Goal: Information Seeking & Learning: Learn about a topic

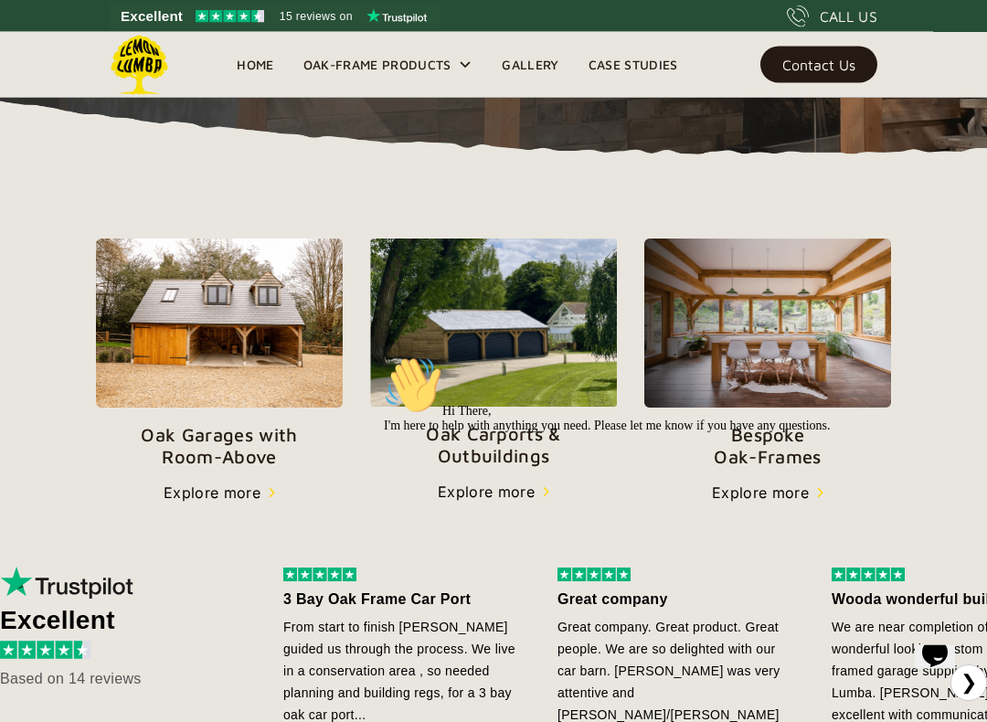
scroll to position [529, 0]
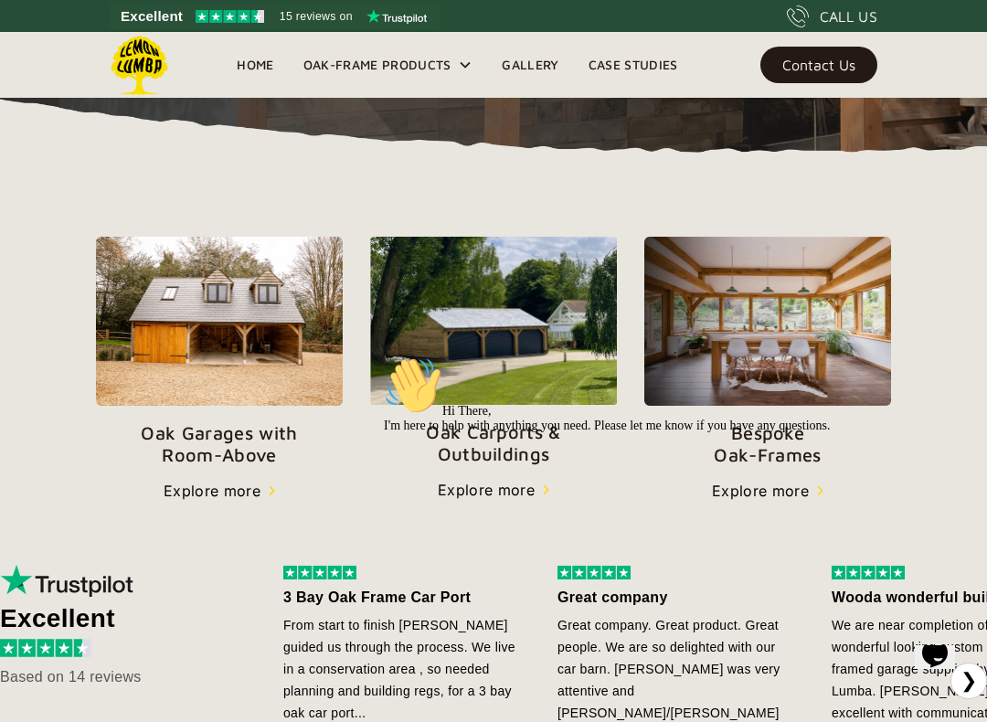
click at [547, 362] on div "Hi There, I'm here to help with anything you need. Please let me know if you ha…" at bounding box center [680, 394] width 592 height 77
click at [534, 376] on div "Hi There, I'm here to help with anything you need. Please let me know if you ha…" at bounding box center [680, 394] width 592 height 77
click at [953, 356] on div "Chat attention grabber" at bounding box center [680, 356] width 592 height 0
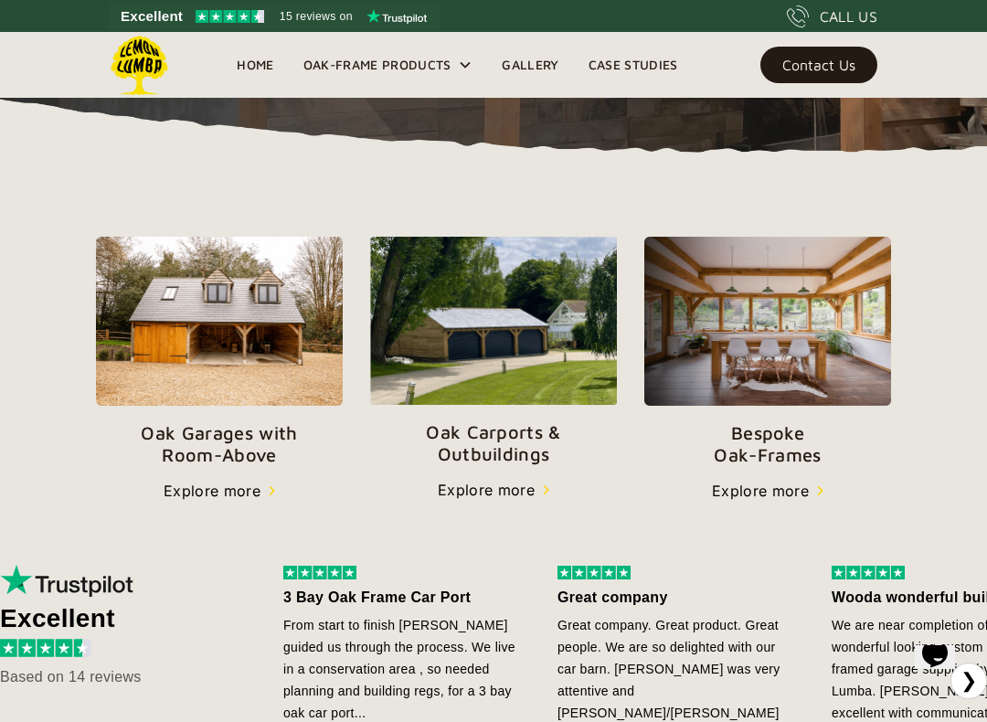
click at [556, 359] on img at bounding box center [493, 321] width 247 height 168
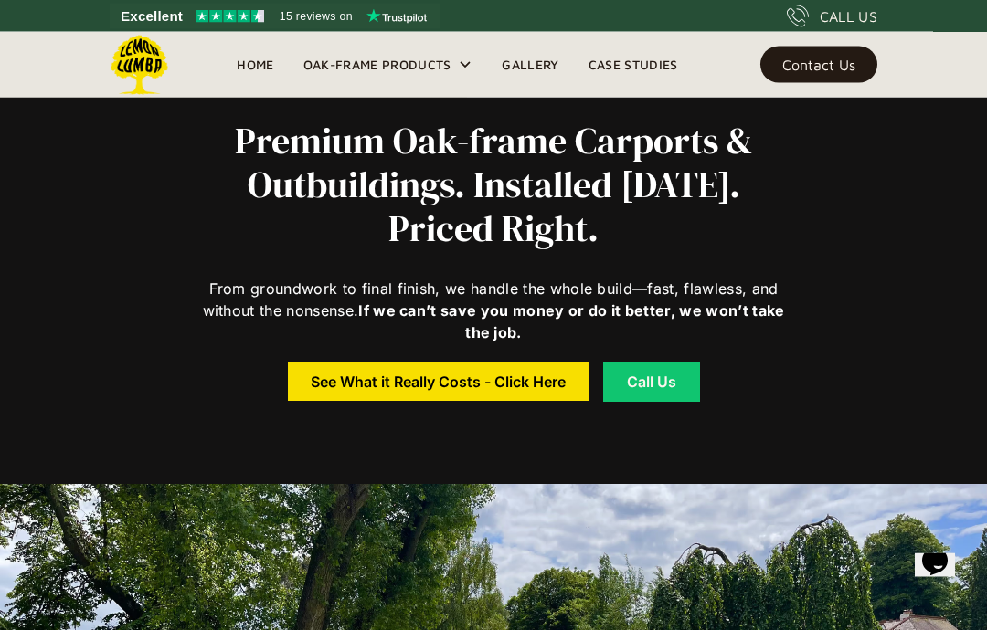
scroll to position [559, 0]
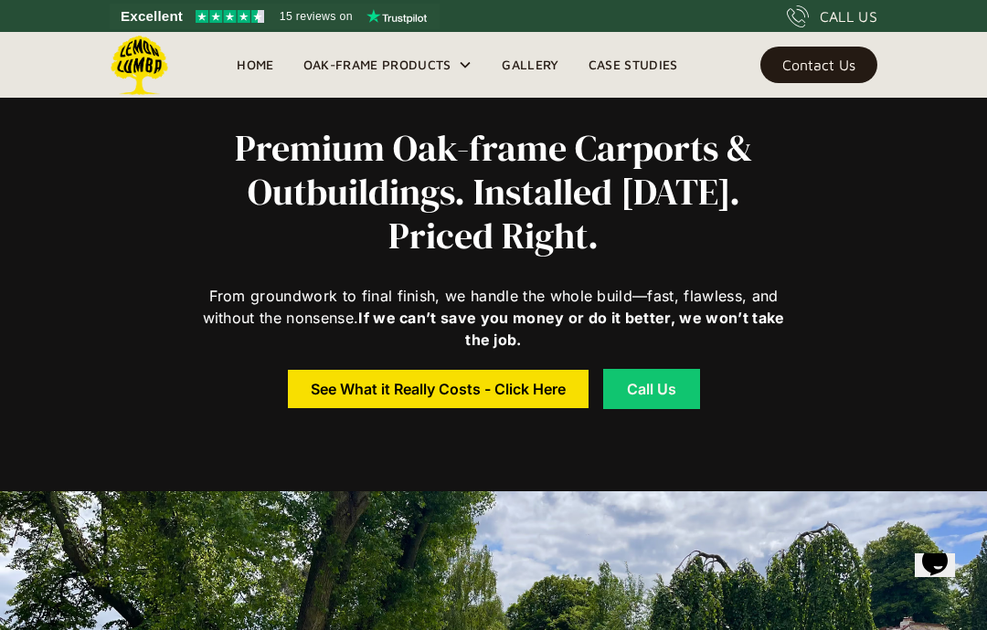
click at [505, 388] on div "See What it Really Costs - Click Here" at bounding box center [438, 389] width 255 height 13
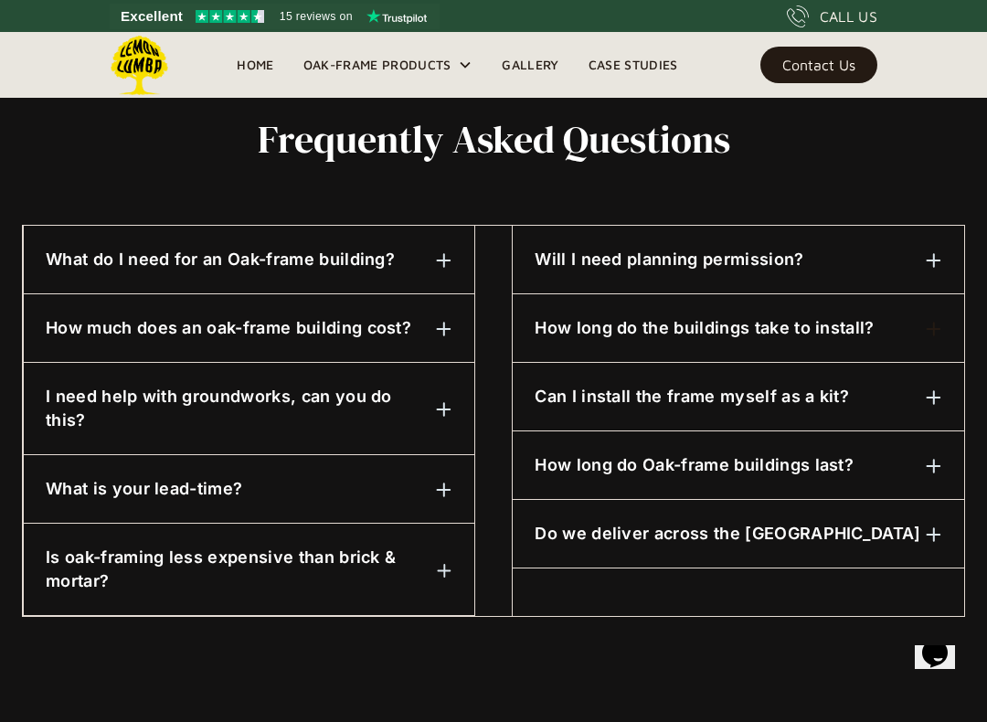
scroll to position [878, 0]
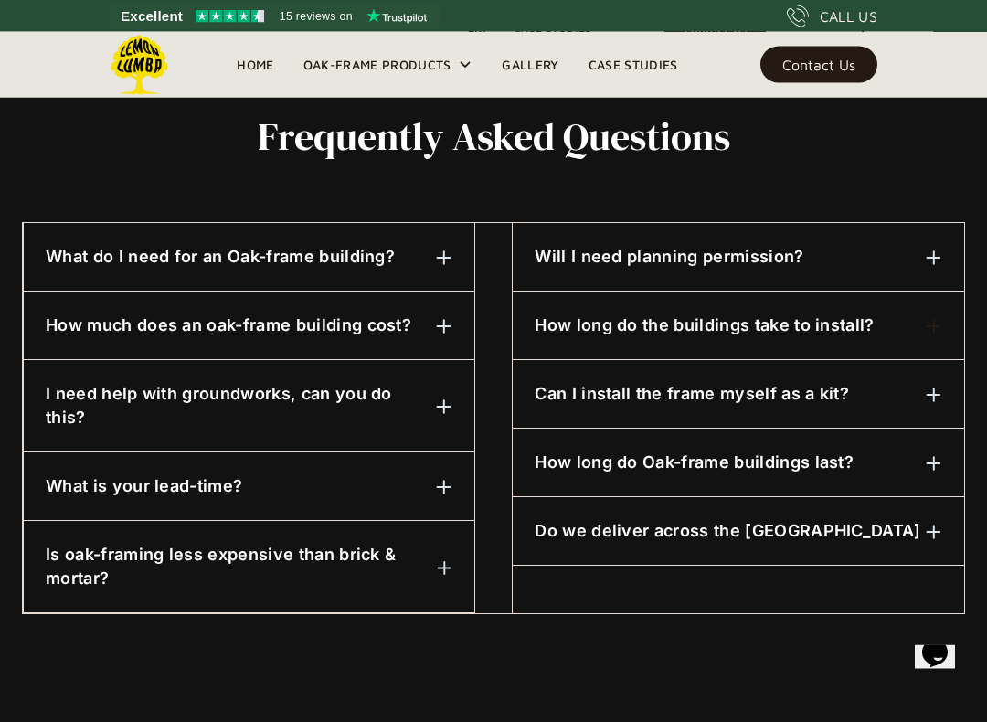
click at [790, 259] on h6 "Will I need planning permission?" at bounding box center [668, 258] width 269 height 24
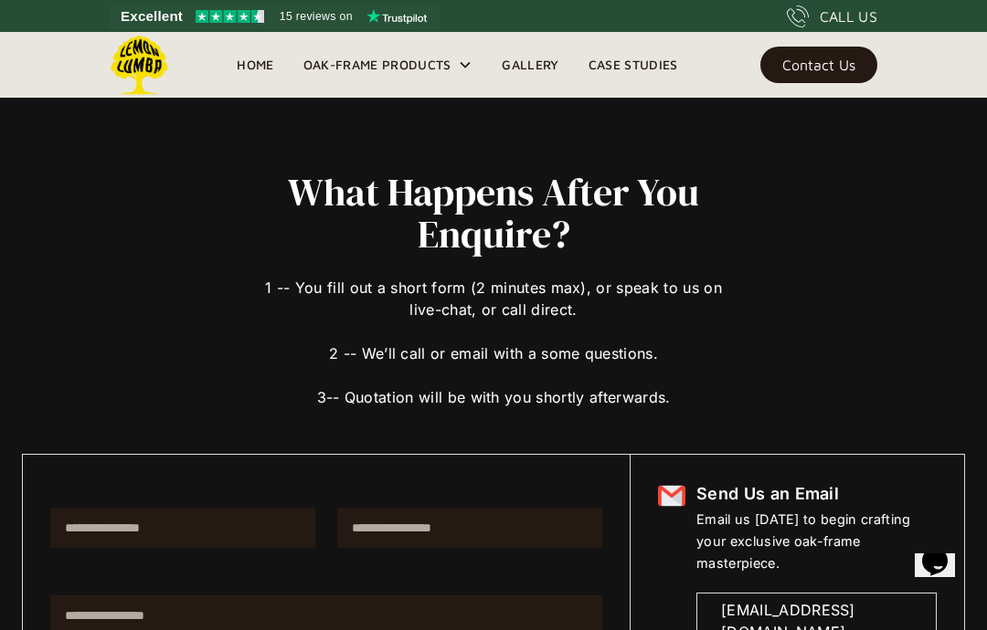
scroll to position [0, 0]
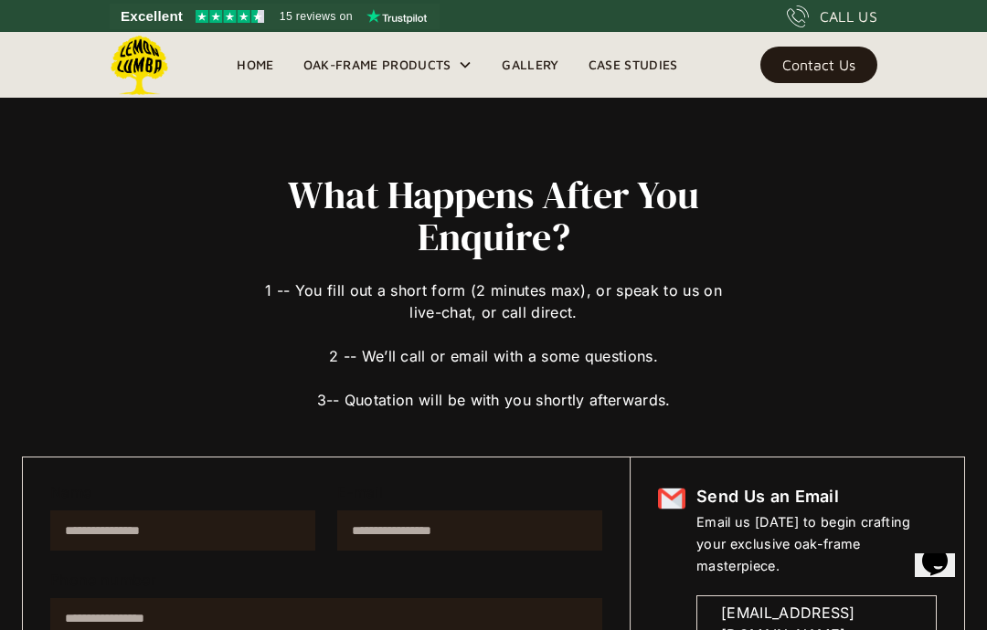
click at [383, 69] on div "Oak-Frame Products" at bounding box center [377, 65] width 148 height 22
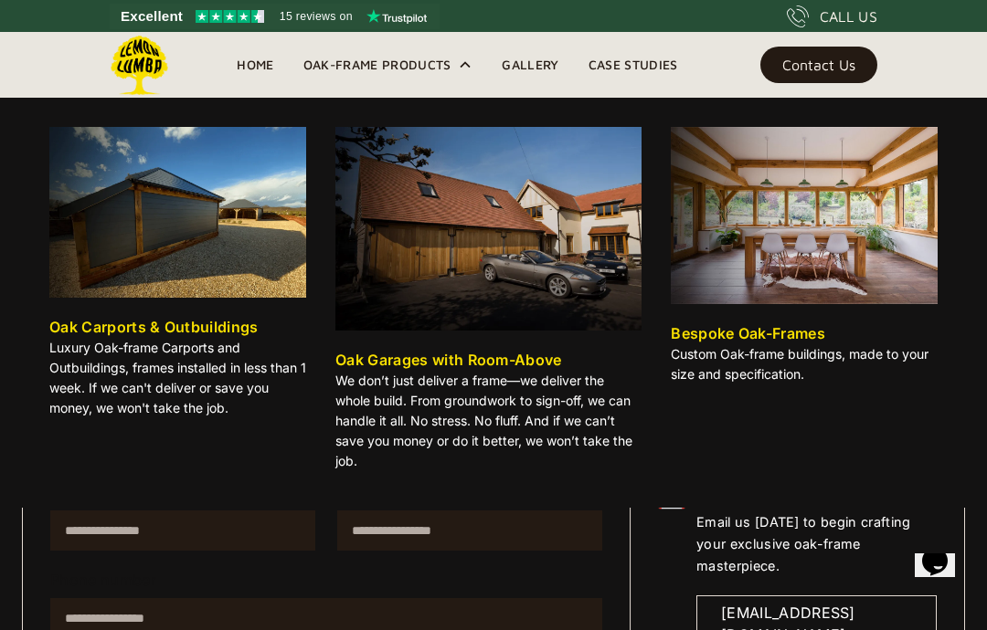
click at [539, 76] on link "Gallery" at bounding box center [530, 64] width 86 height 27
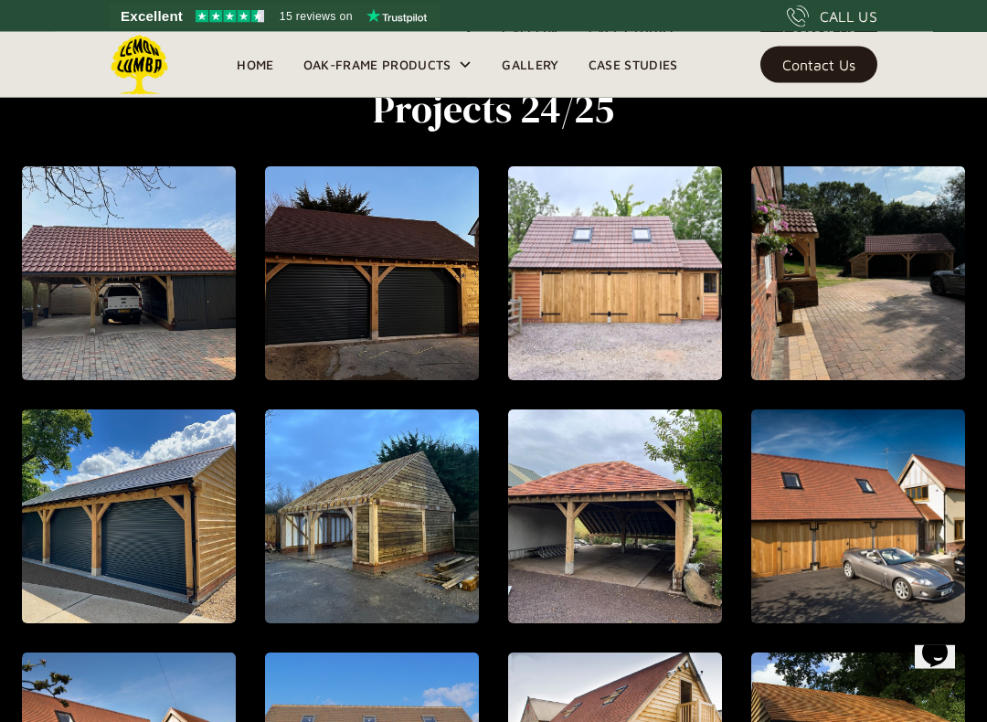
scroll to position [689, 0]
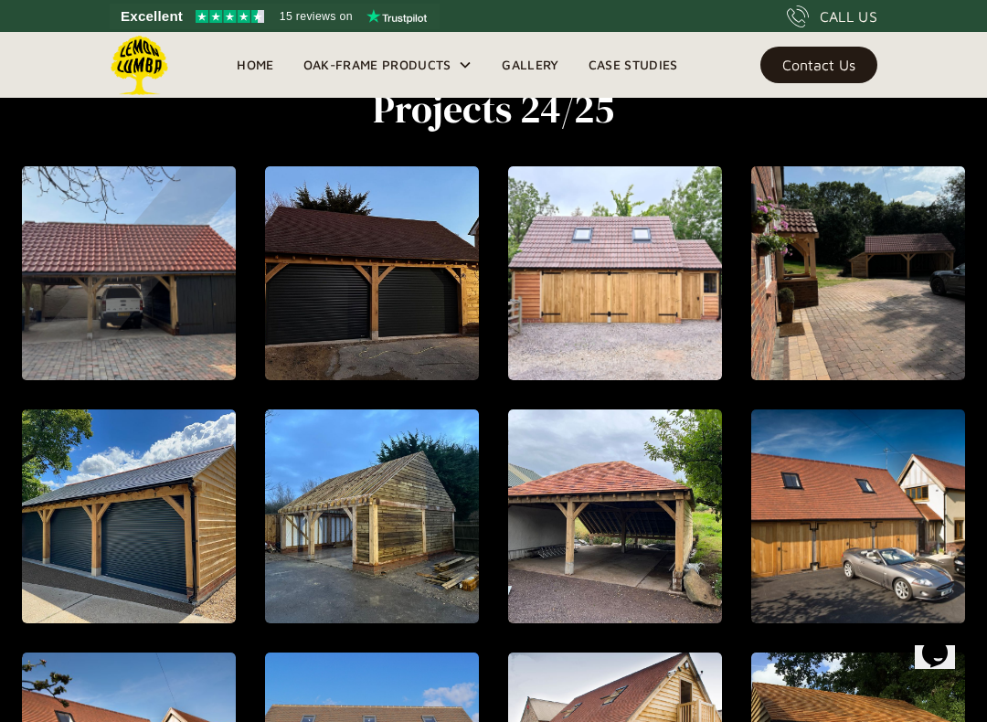
click at [200, 322] on img "open lightbox" at bounding box center [129, 273] width 232 height 232
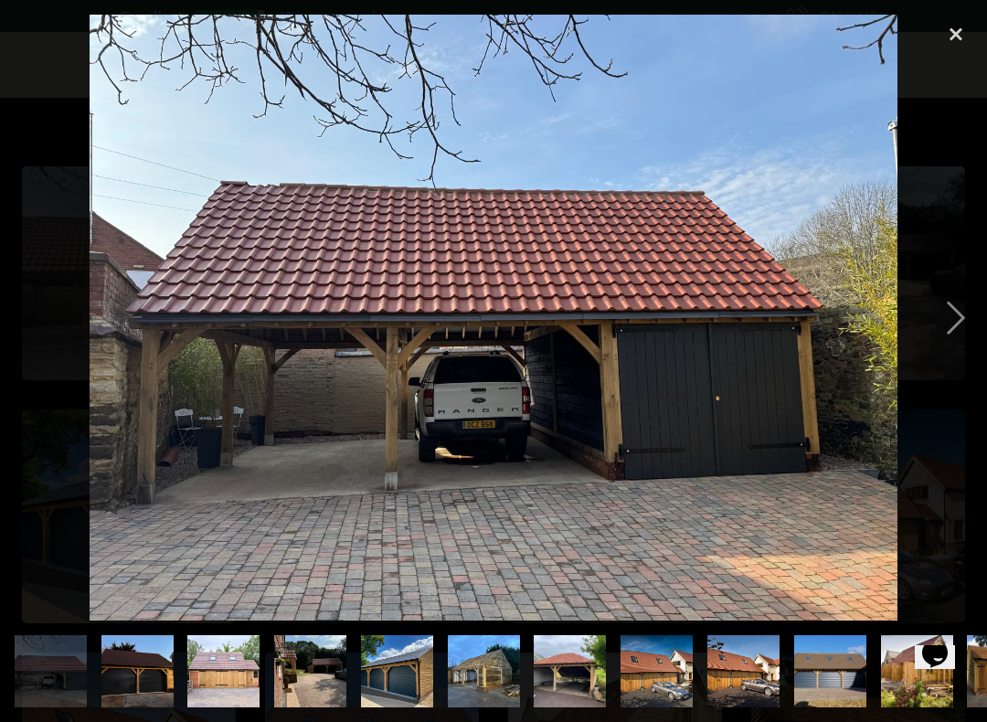
click at [973, 317] on div "next image" at bounding box center [955, 318] width 62 height 607
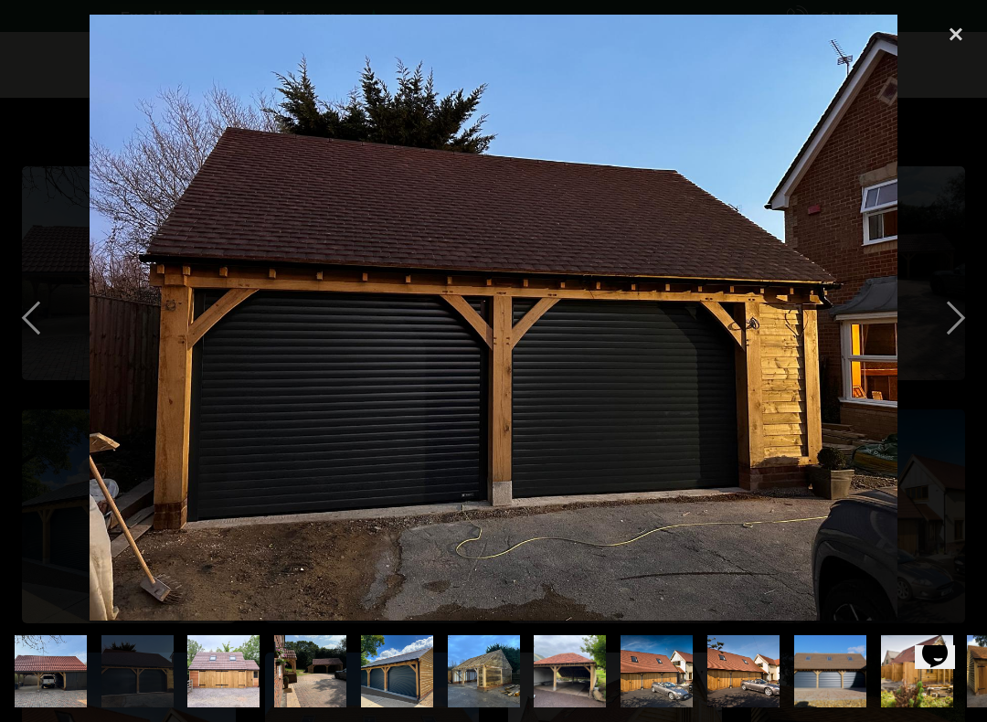
click at [956, 321] on div "next image" at bounding box center [955, 318] width 62 height 607
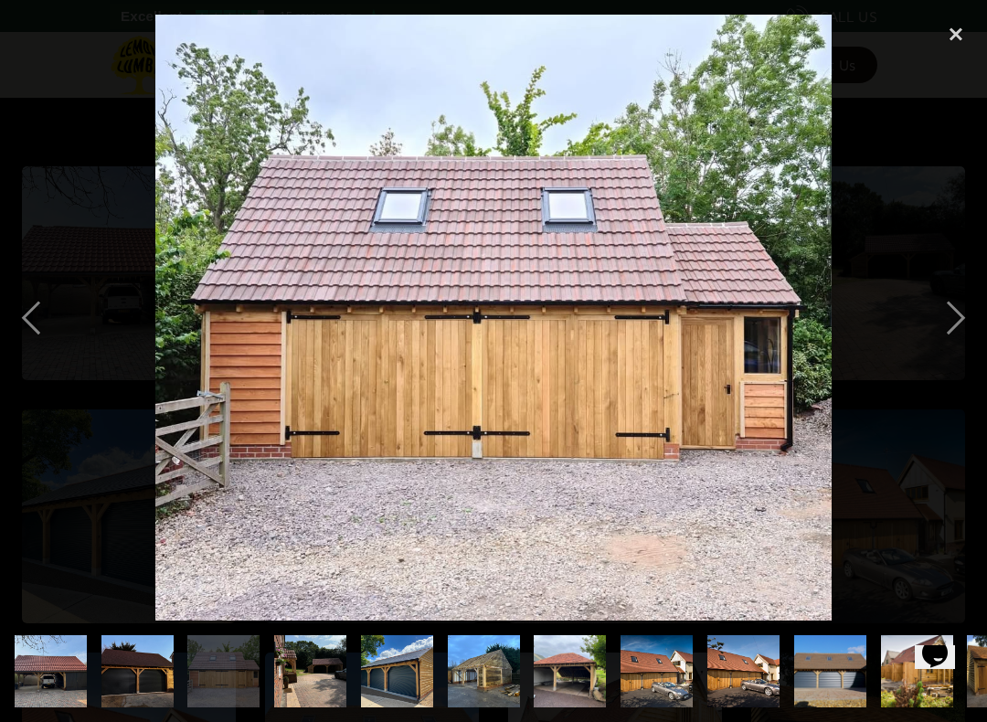
click at [958, 322] on div "next image" at bounding box center [955, 318] width 62 height 607
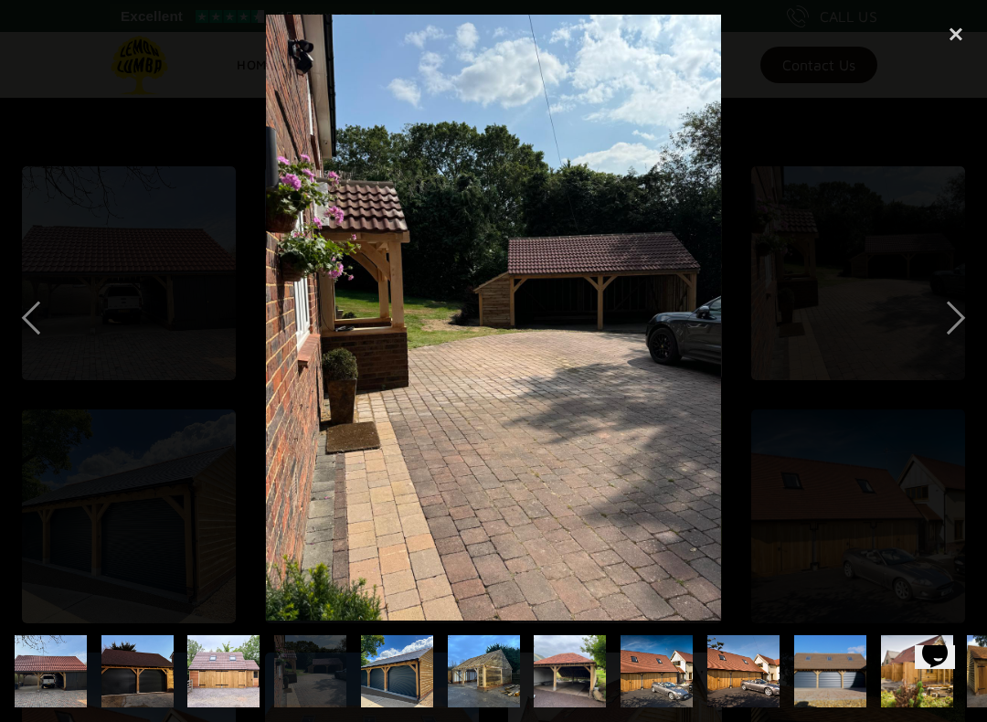
click at [959, 326] on div "next image" at bounding box center [955, 318] width 62 height 607
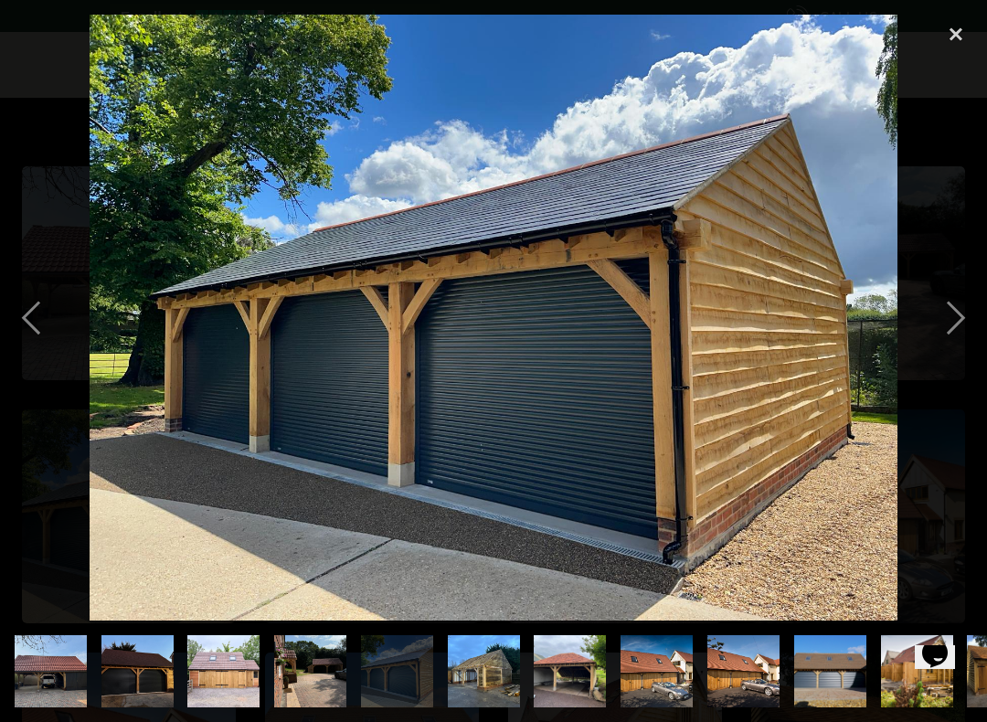
click at [959, 317] on div "next image" at bounding box center [955, 318] width 62 height 607
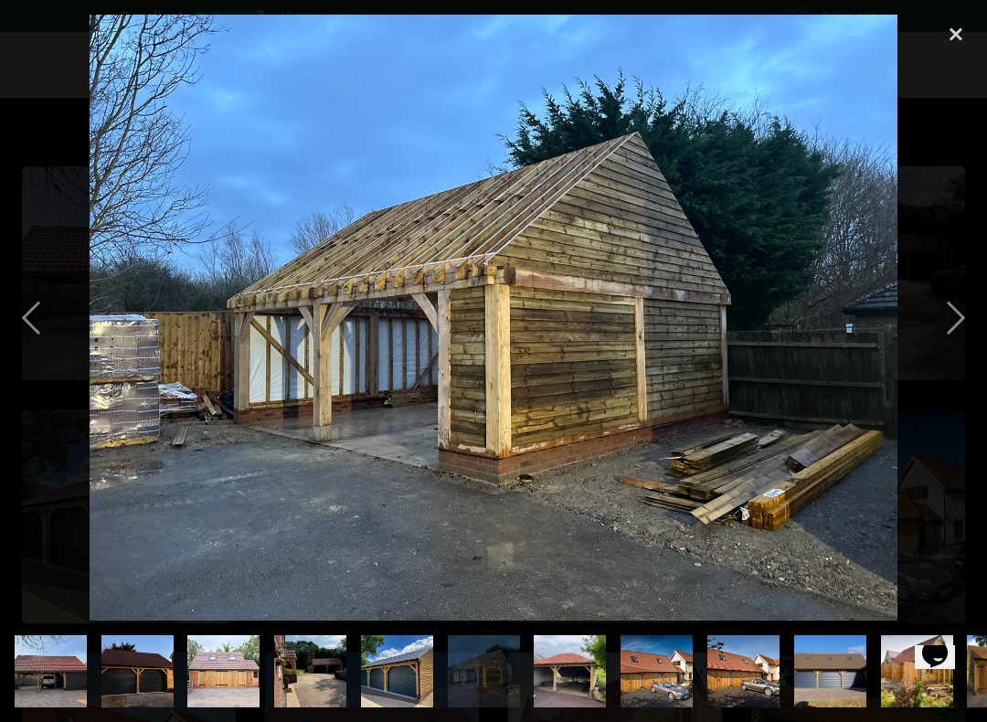
click at [815, 395] on img at bounding box center [494, 318] width 808 height 607
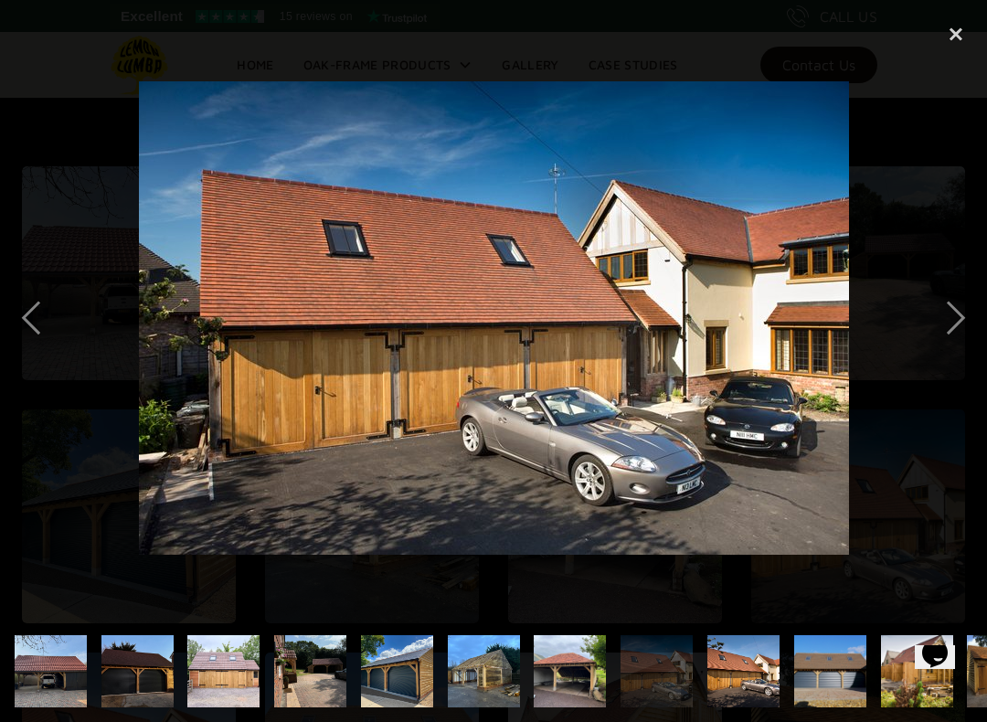
click at [957, 320] on div "next image" at bounding box center [955, 318] width 62 height 607
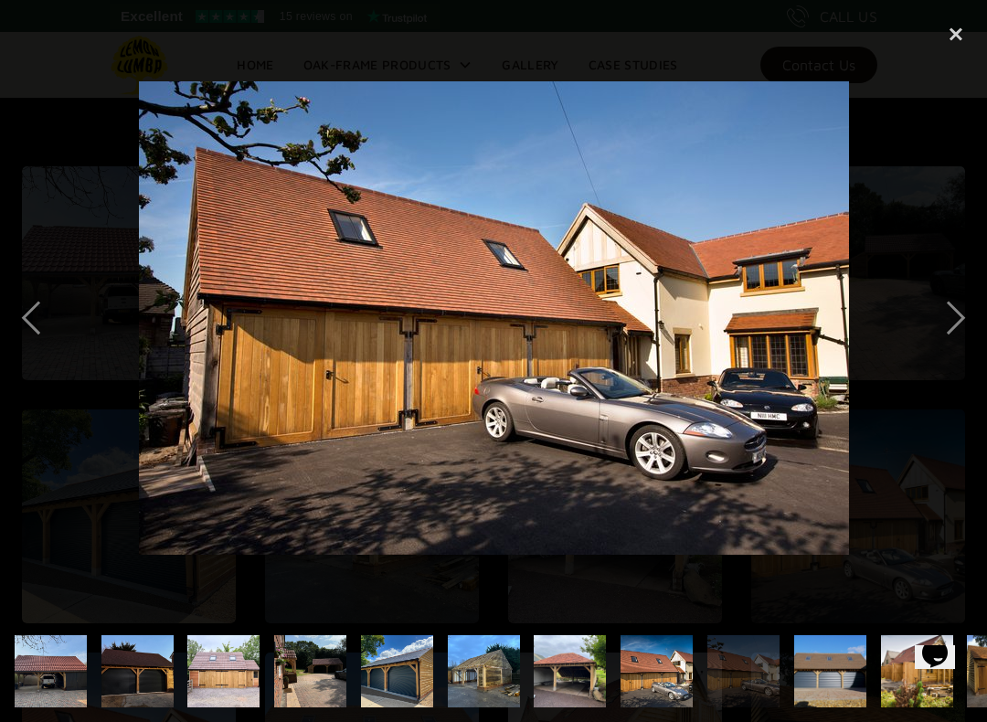
click at [956, 321] on div "next image" at bounding box center [955, 318] width 62 height 607
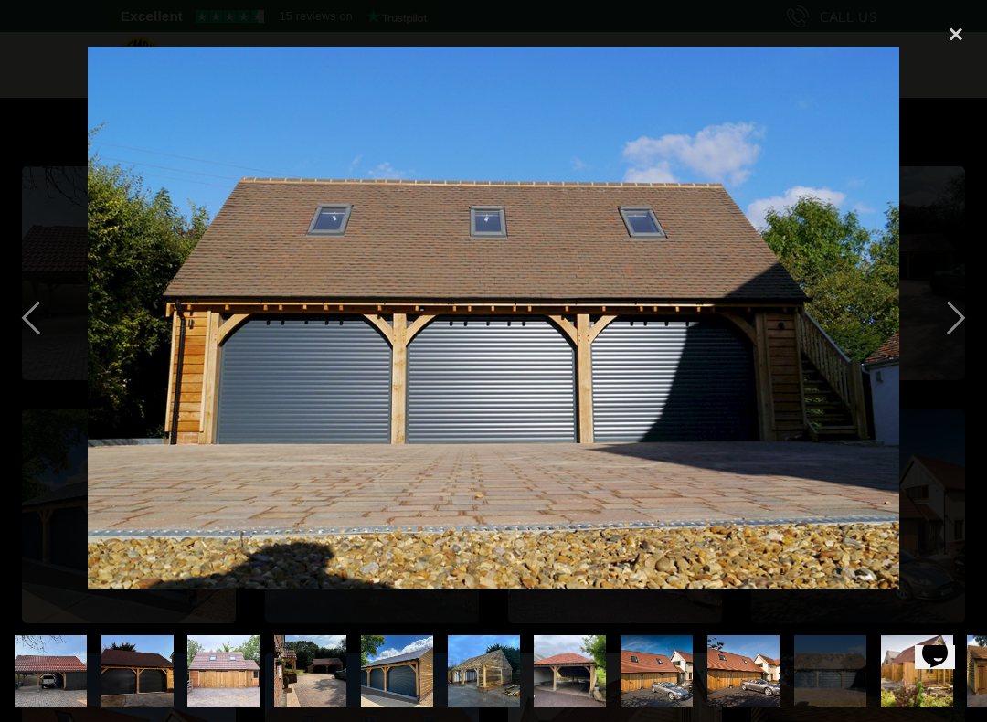
click at [983, 409] on div "next image" at bounding box center [955, 318] width 62 height 607
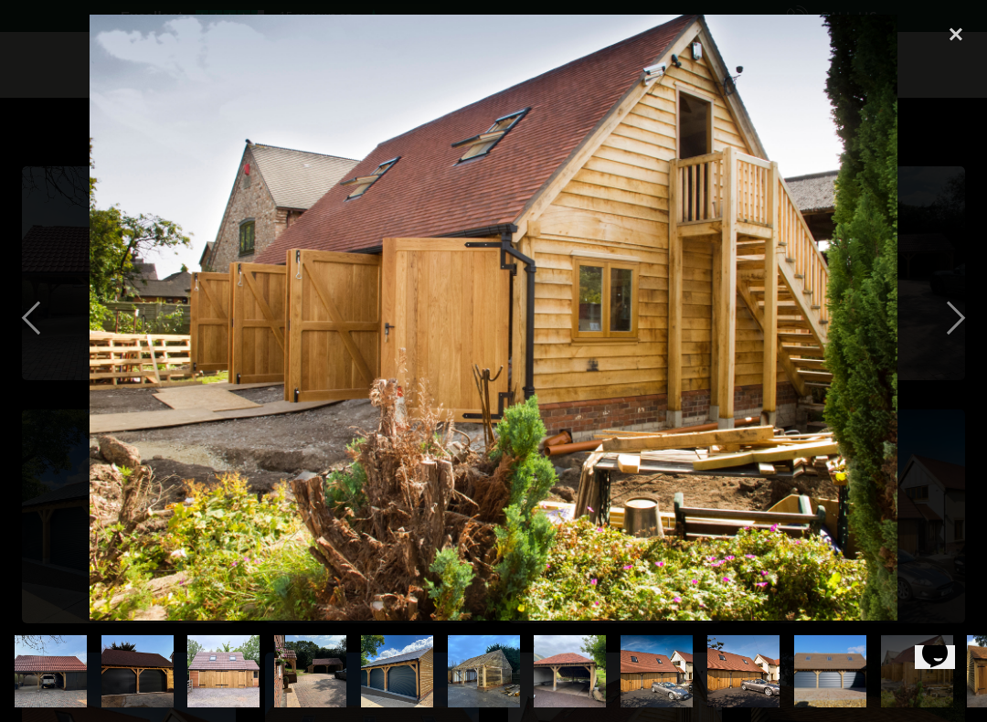
click at [953, 320] on div "next image" at bounding box center [955, 318] width 62 height 607
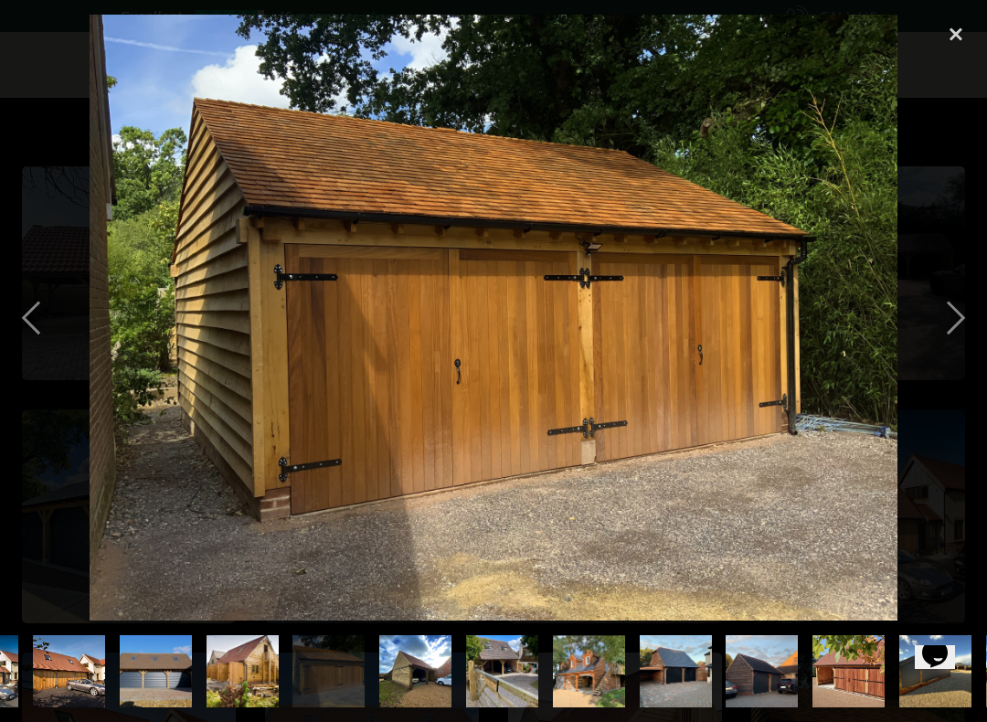
scroll to position [0, 933]
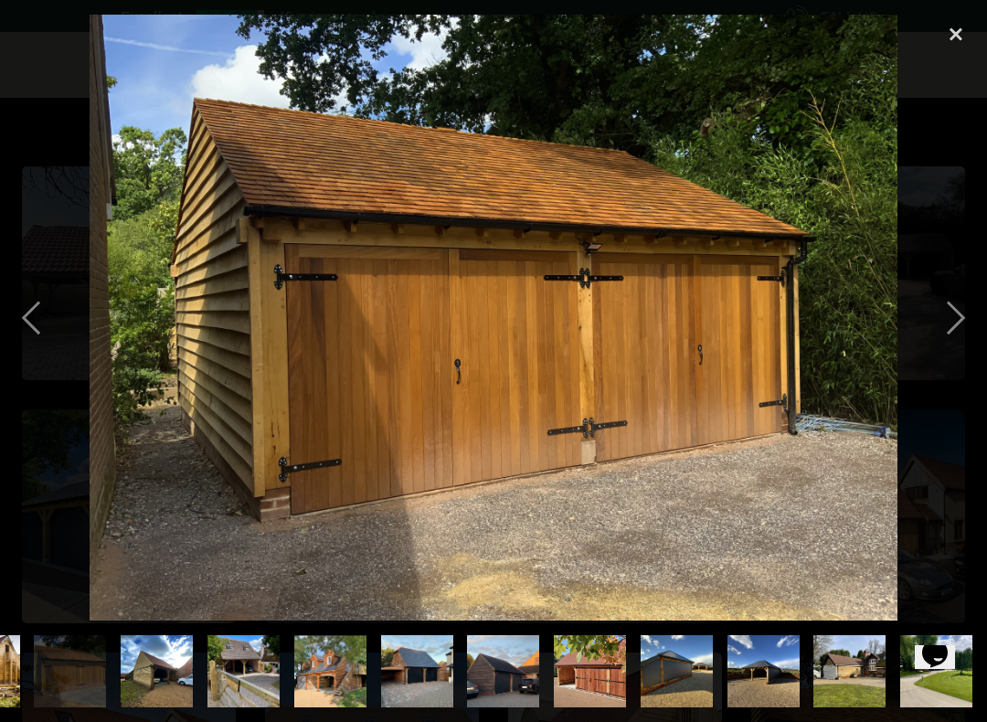
click at [953, 318] on div "next image" at bounding box center [955, 318] width 62 height 607
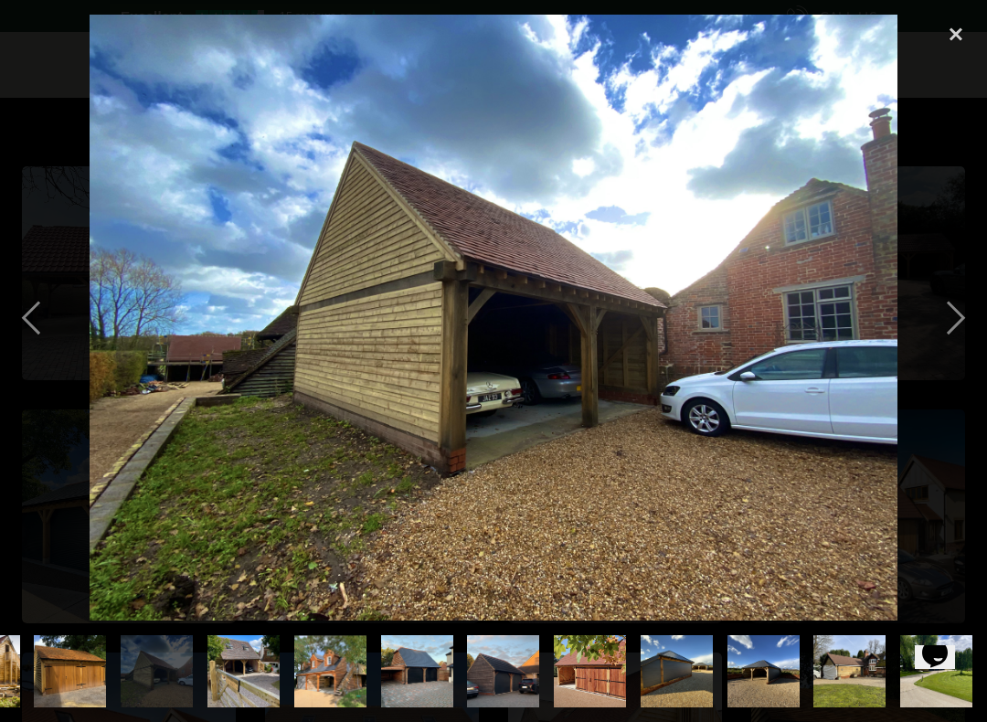
click at [955, 321] on div "next image" at bounding box center [955, 318] width 62 height 607
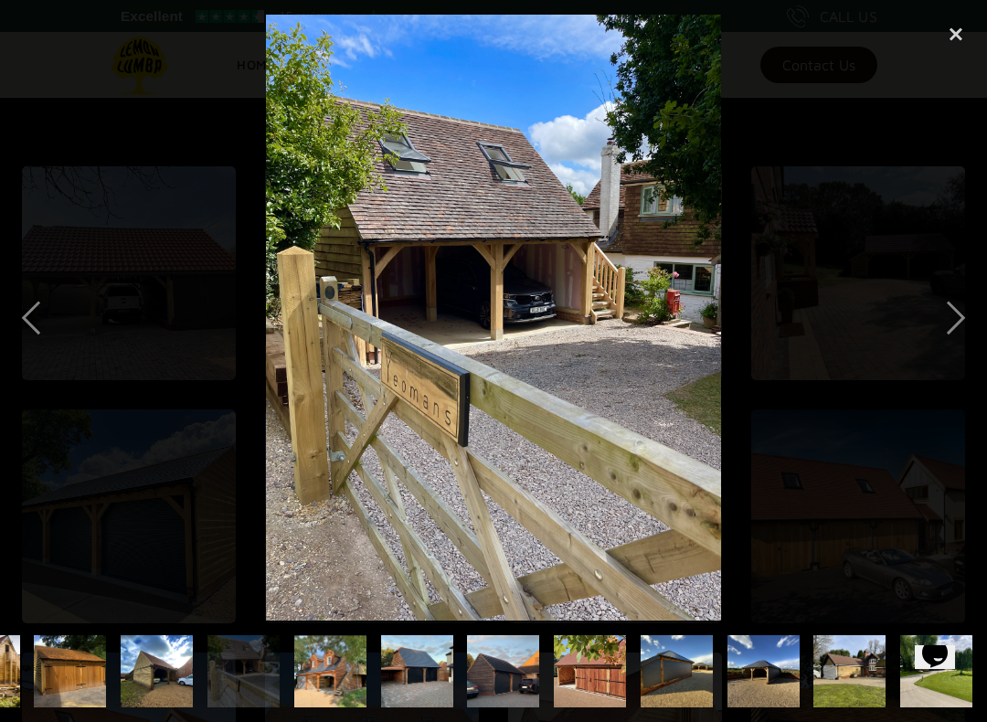
click at [956, 319] on div "next image" at bounding box center [955, 318] width 62 height 607
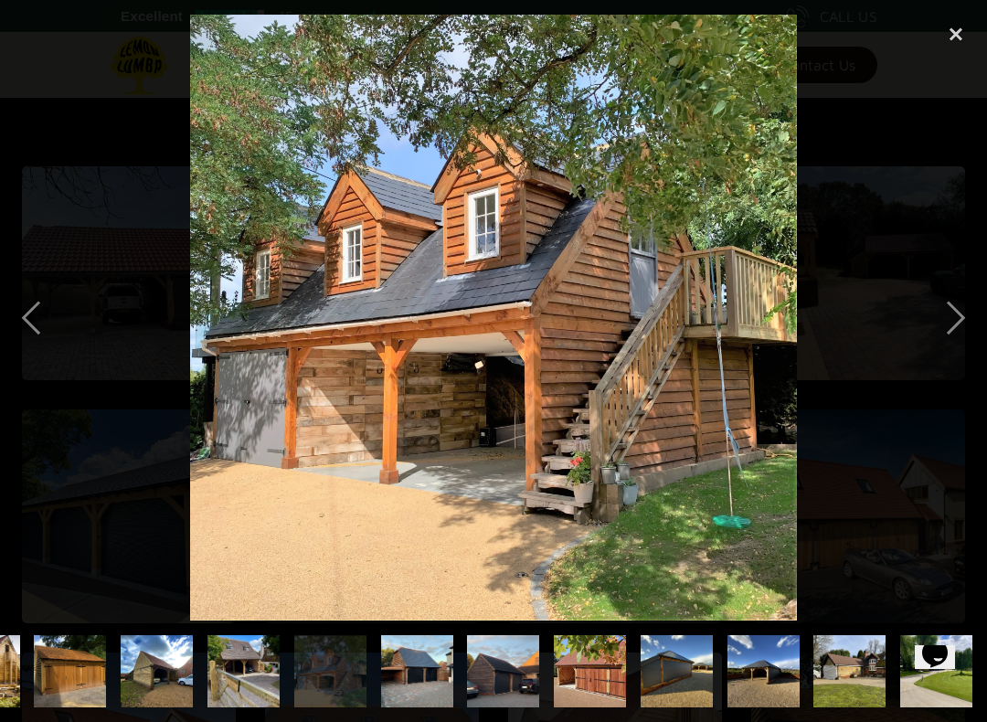
click at [956, 321] on div "next image" at bounding box center [955, 318] width 62 height 607
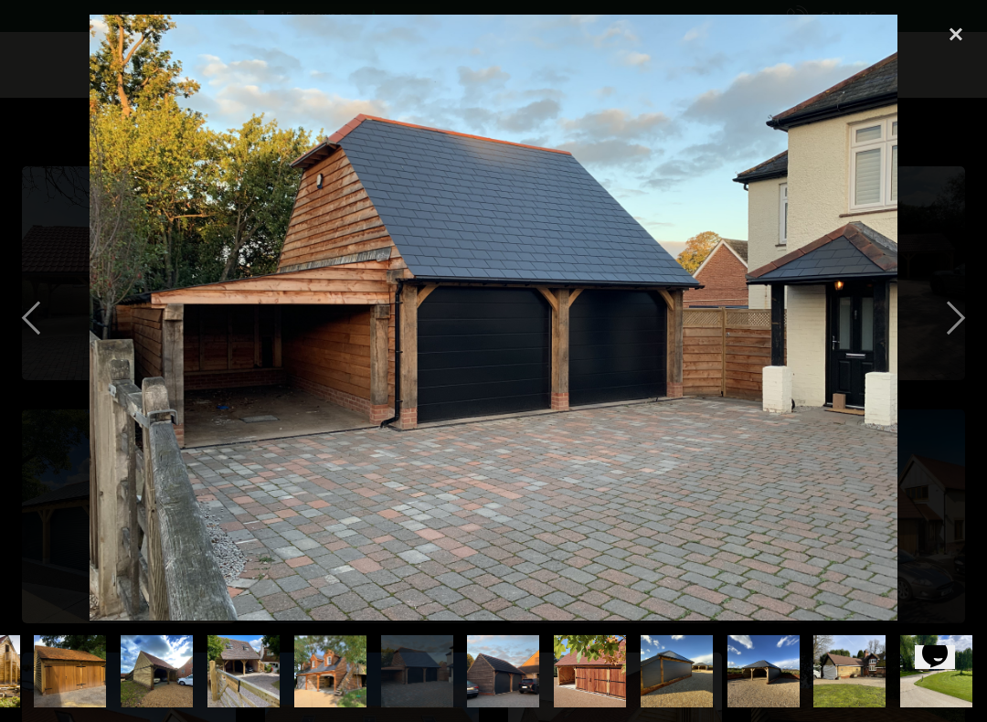
click at [949, 321] on div "next image" at bounding box center [955, 318] width 62 height 607
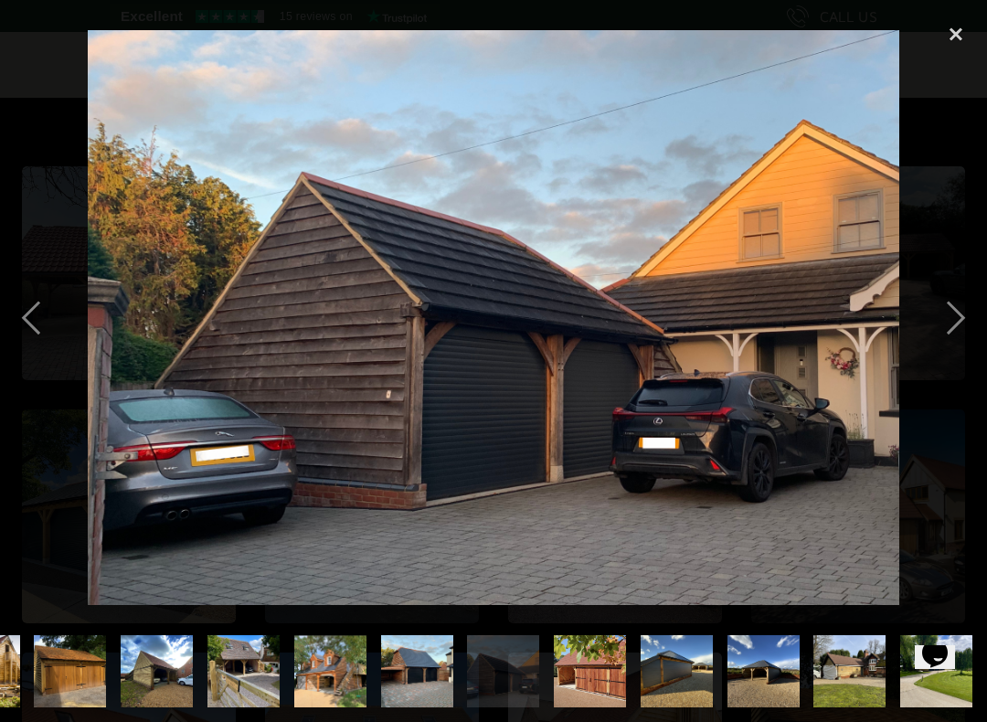
click at [950, 321] on div "next image" at bounding box center [955, 318] width 62 height 607
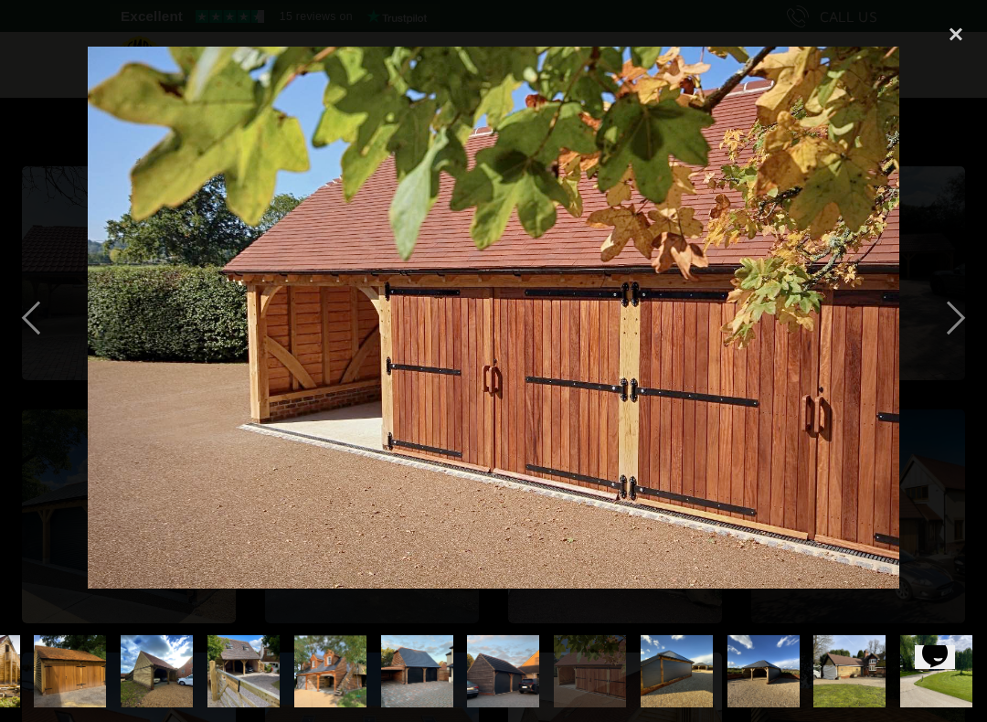
click at [957, 336] on div "next image" at bounding box center [955, 318] width 62 height 607
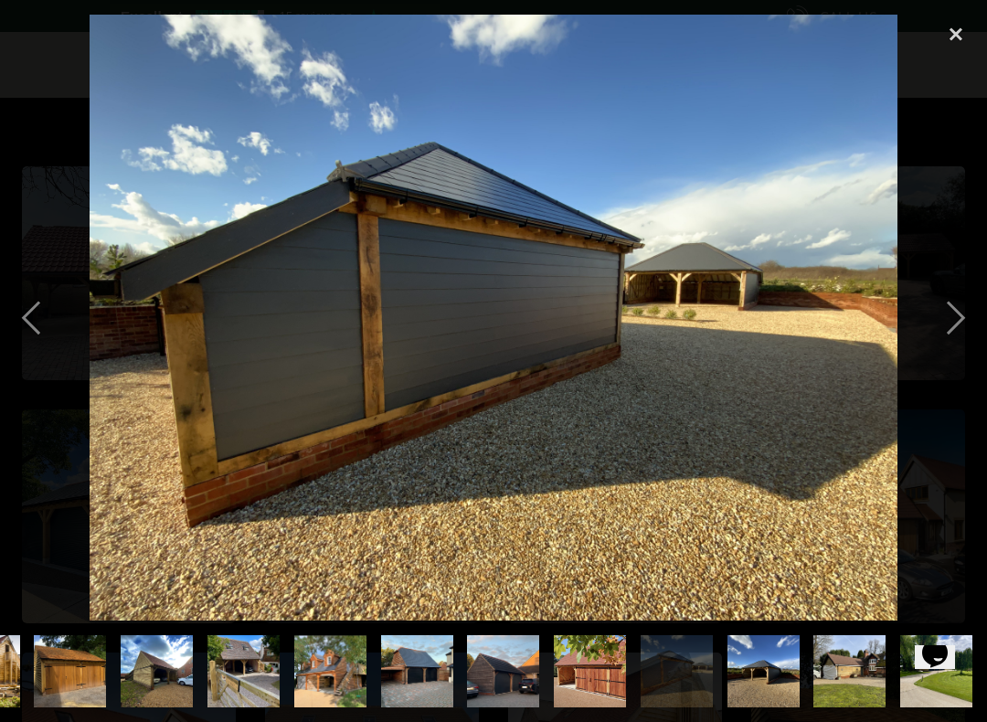
click at [952, 312] on div "next image" at bounding box center [955, 318] width 62 height 607
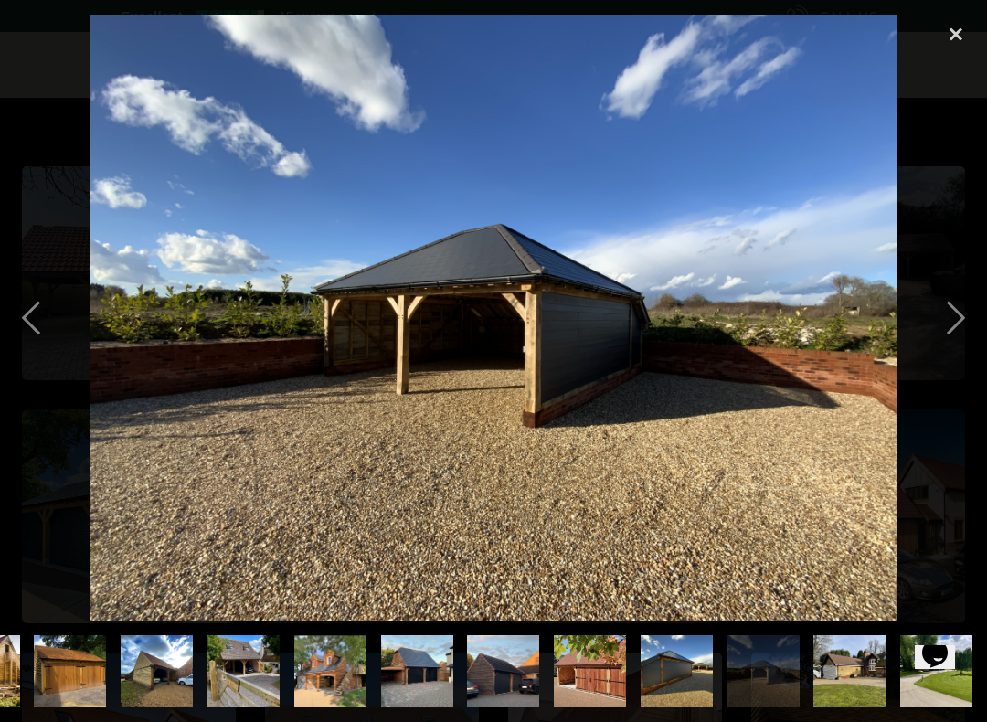
click at [953, 303] on div "next image" at bounding box center [955, 318] width 62 height 607
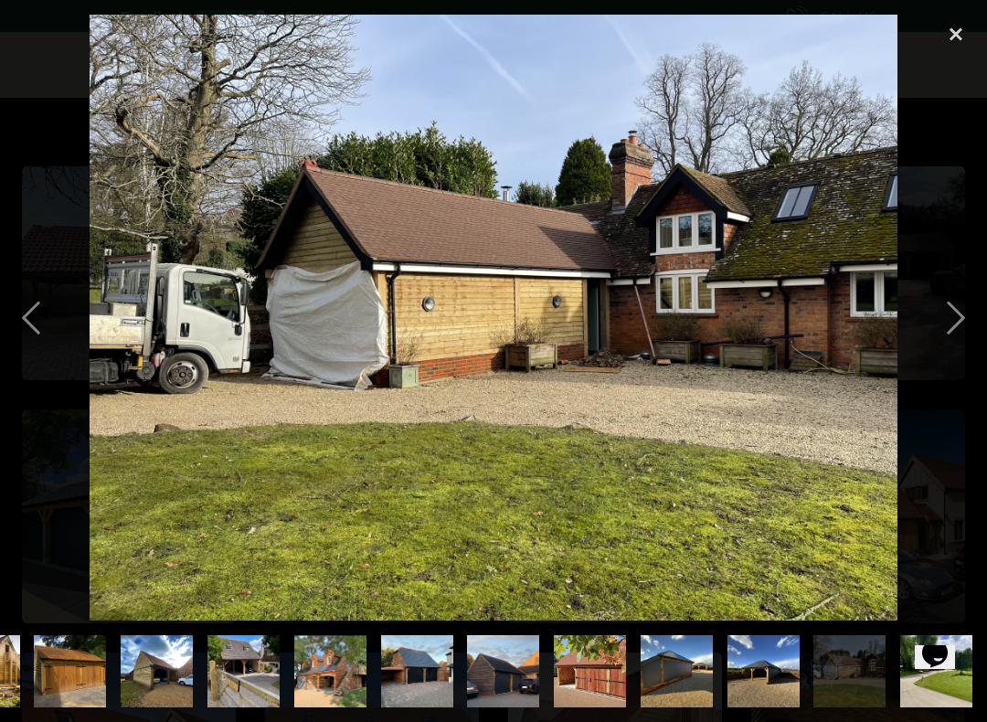
click at [952, 315] on div "next image" at bounding box center [955, 318] width 62 height 607
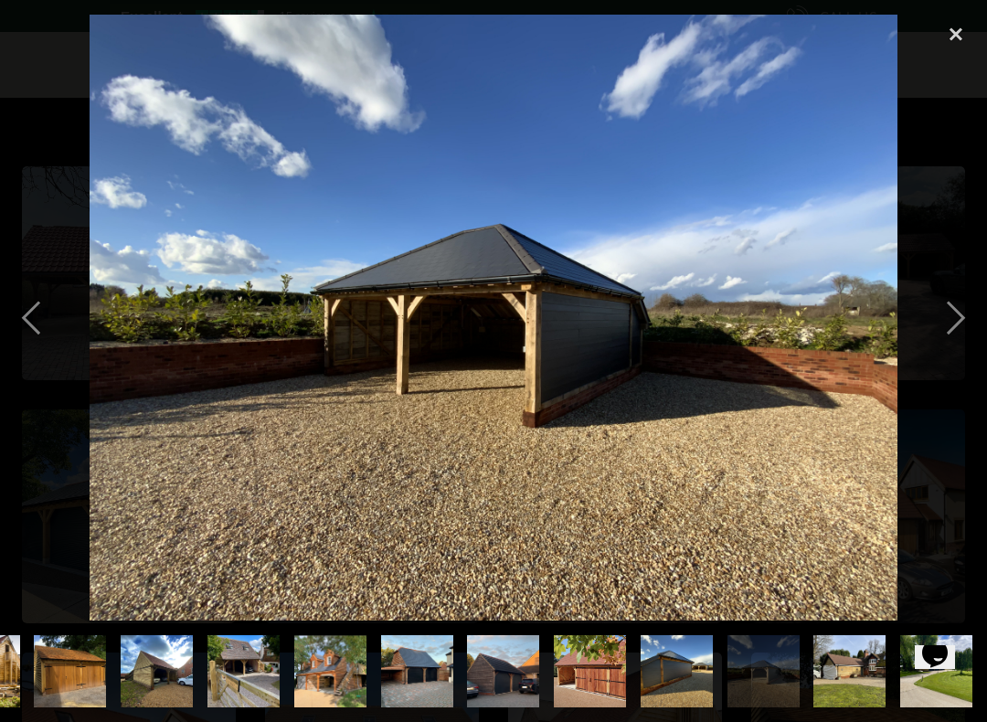
click at [99, 332] on img at bounding box center [494, 318] width 808 height 607
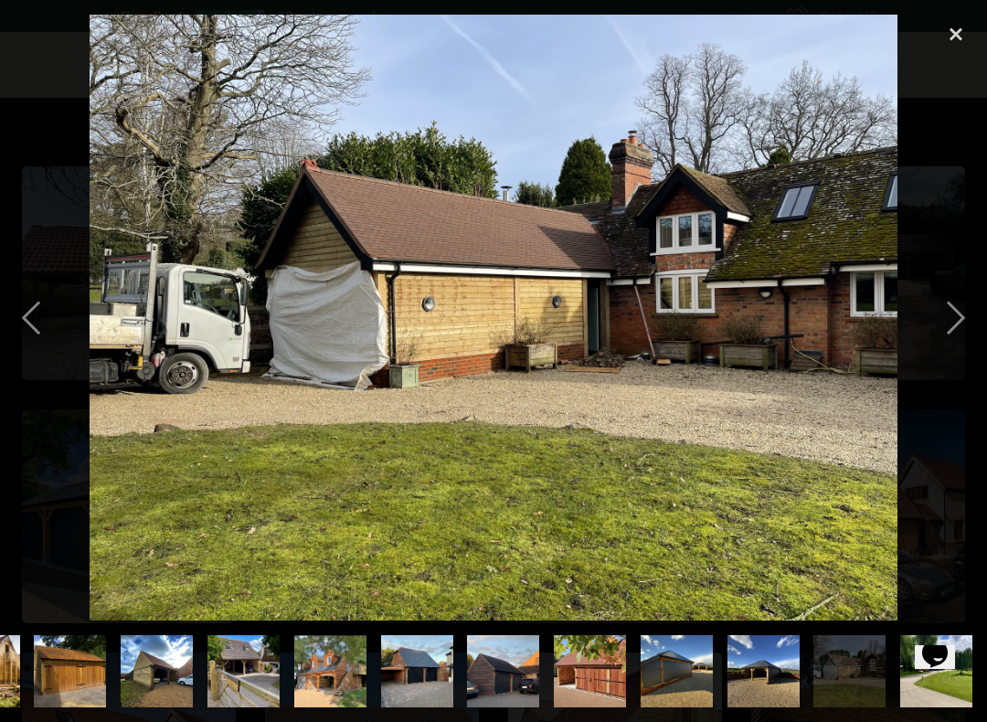
click at [56, 629] on img "show item 12 of 22" at bounding box center [70, 671] width 96 height 72
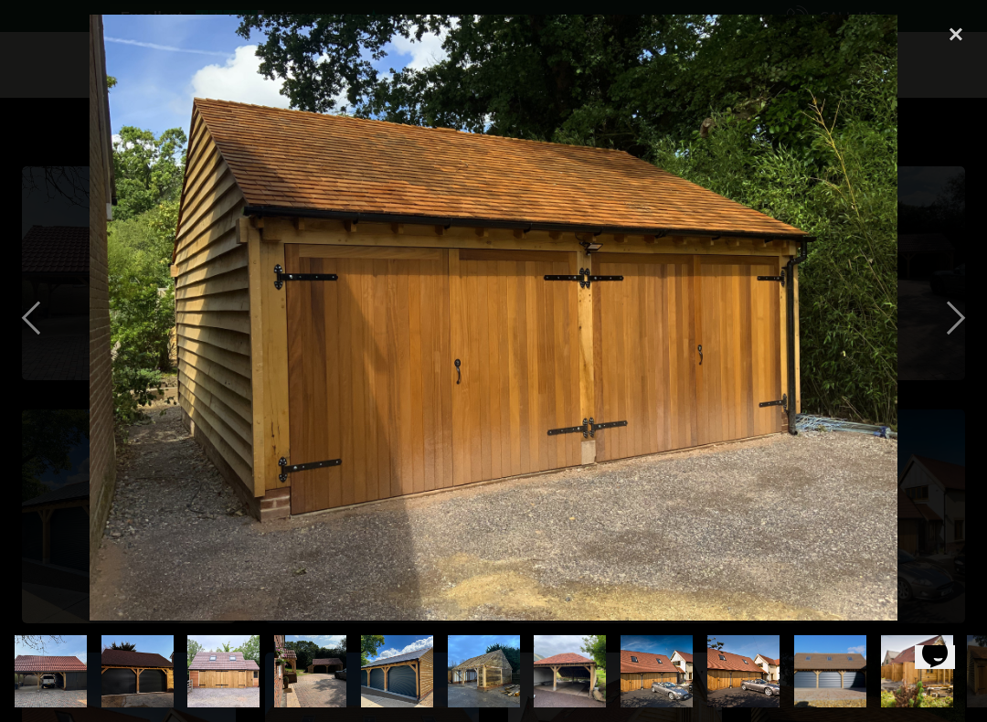
scroll to position [0, 0]
click at [63, 541] on div at bounding box center [493, 318] width 987 height 607
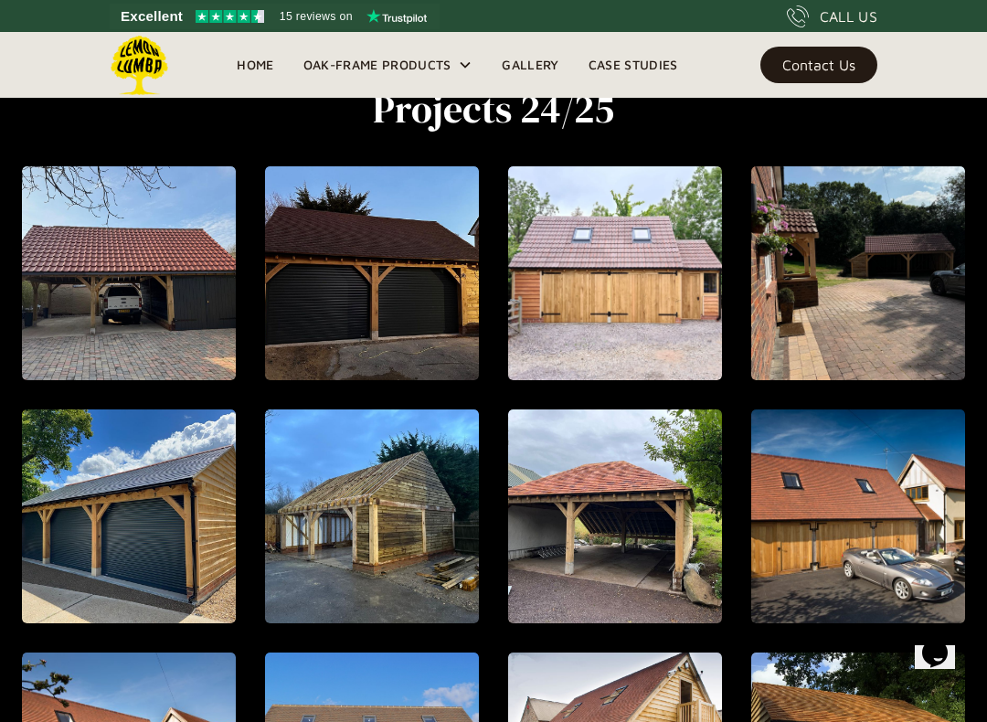
click at [104, 425] on img "open lightbox" at bounding box center [129, 516] width 214 height 214
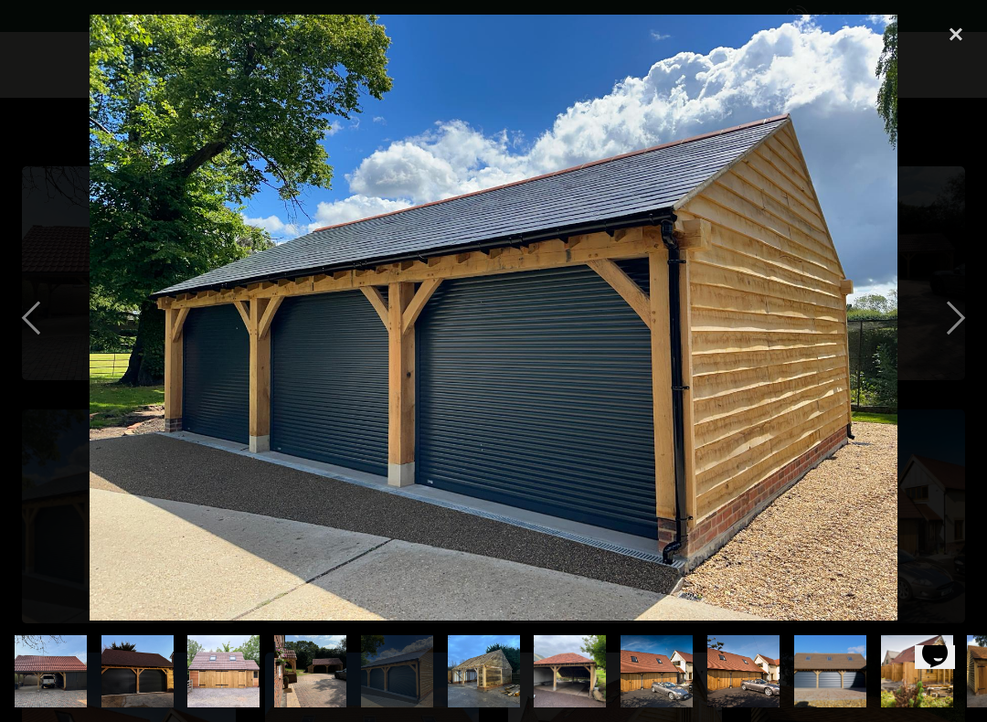
click at [965, 26] on div "close lightbox" at bounding box center [955, 35] width 62 height 40
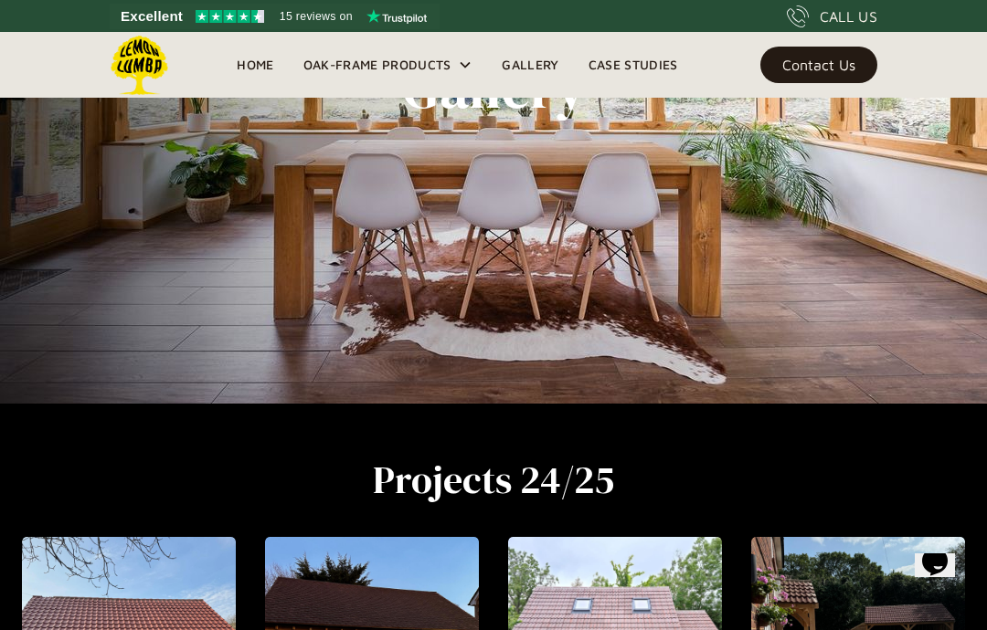
scroll to position [226, 0]
click at [420, 55] on div "Oak-Frame Products" at bounding box center [377, 65] width 148 height 22
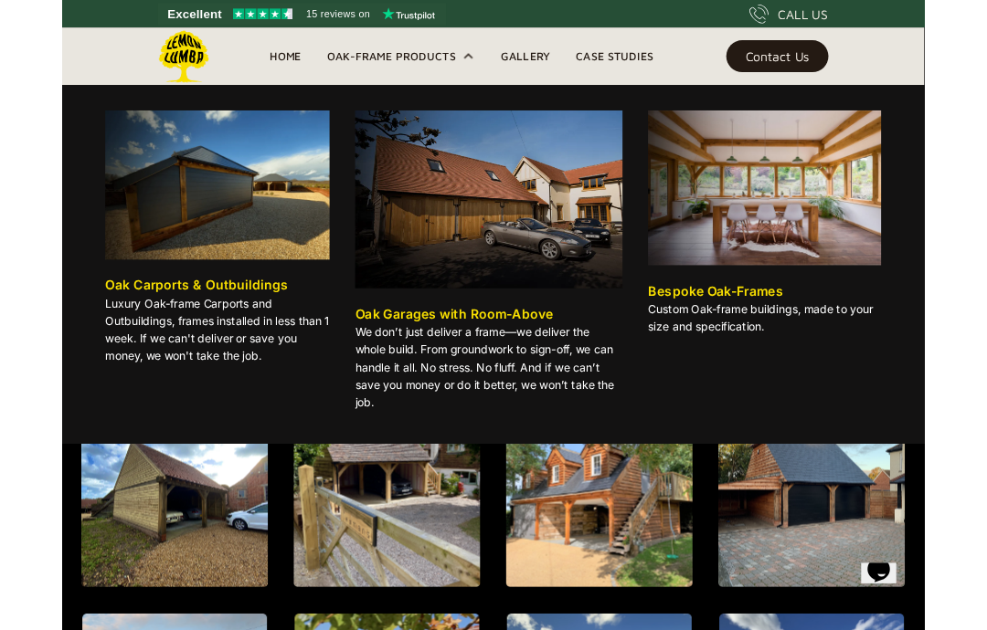
scroll to position [908, 0]
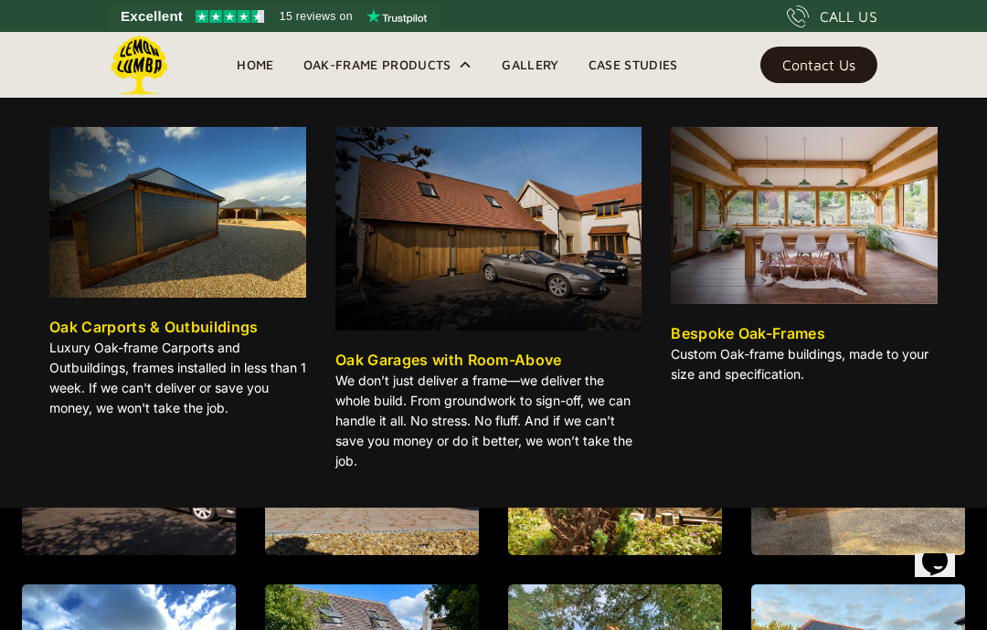
click at [233, 264] on img at bounding box center [177, 212] width 257 height 171
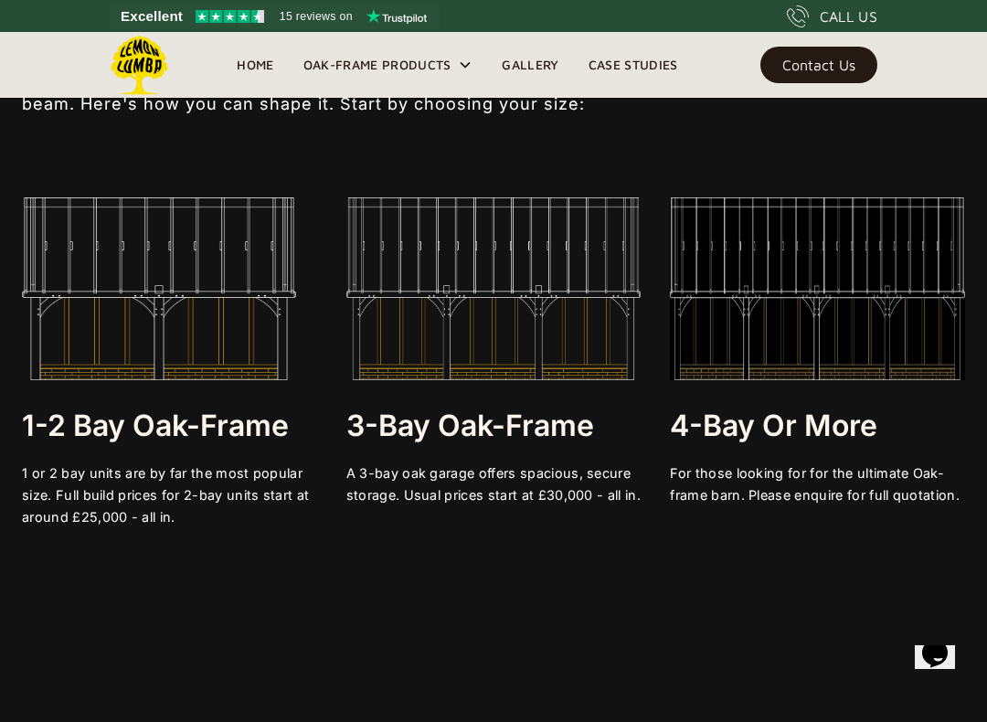
scroll to position [3304, 0]
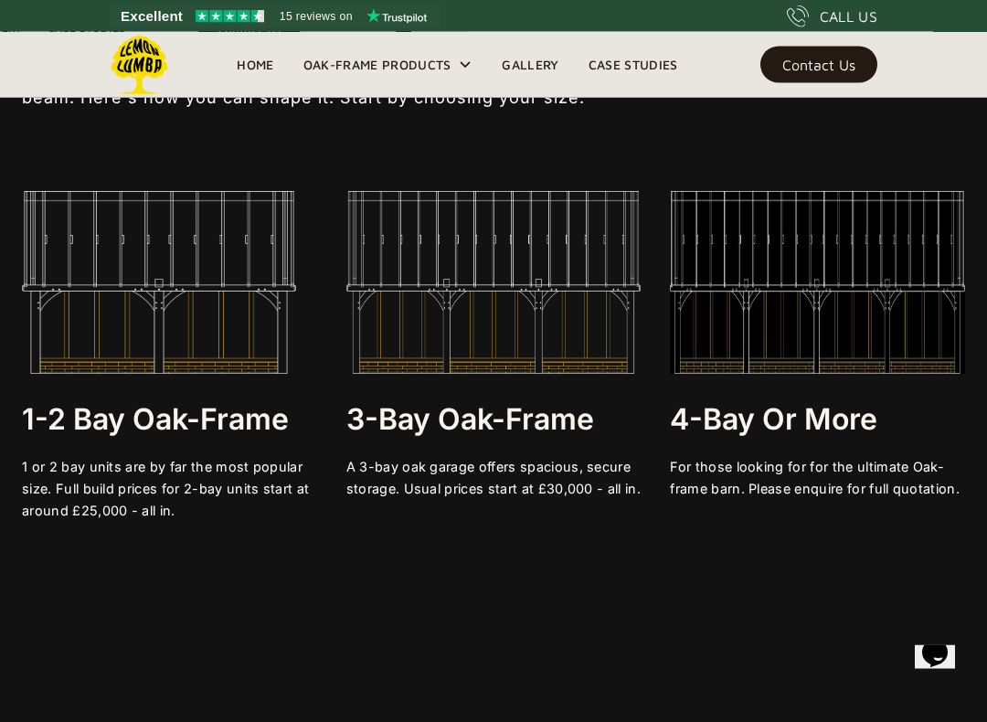
click at [811, 58] on div "Contact Us" at bounding box center [818, 64] width 73 height 13
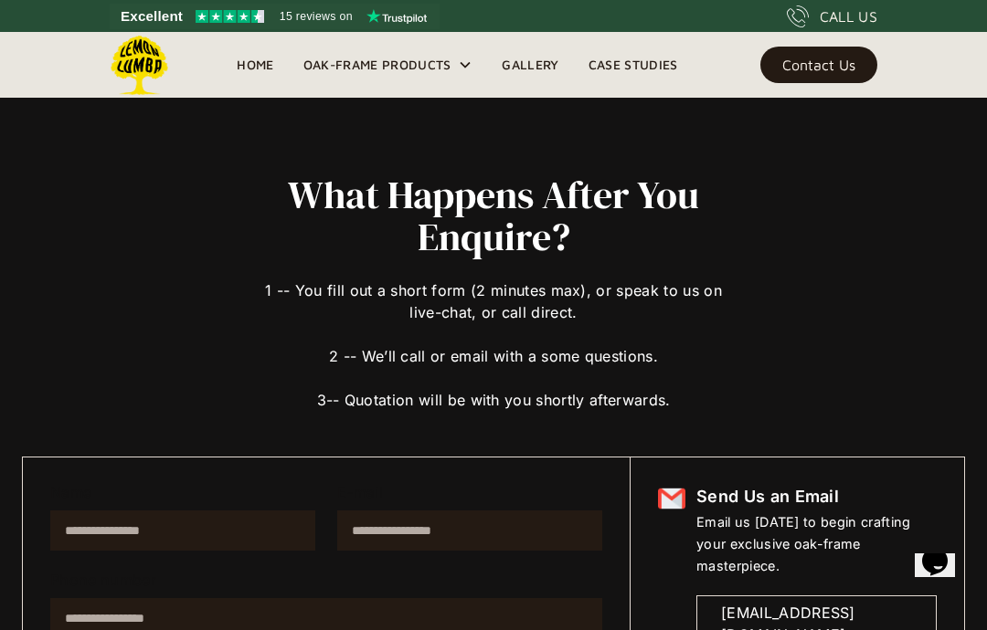
click at [254, 52] on link "Home" at bounding box center [255, 64] width 66 height 27
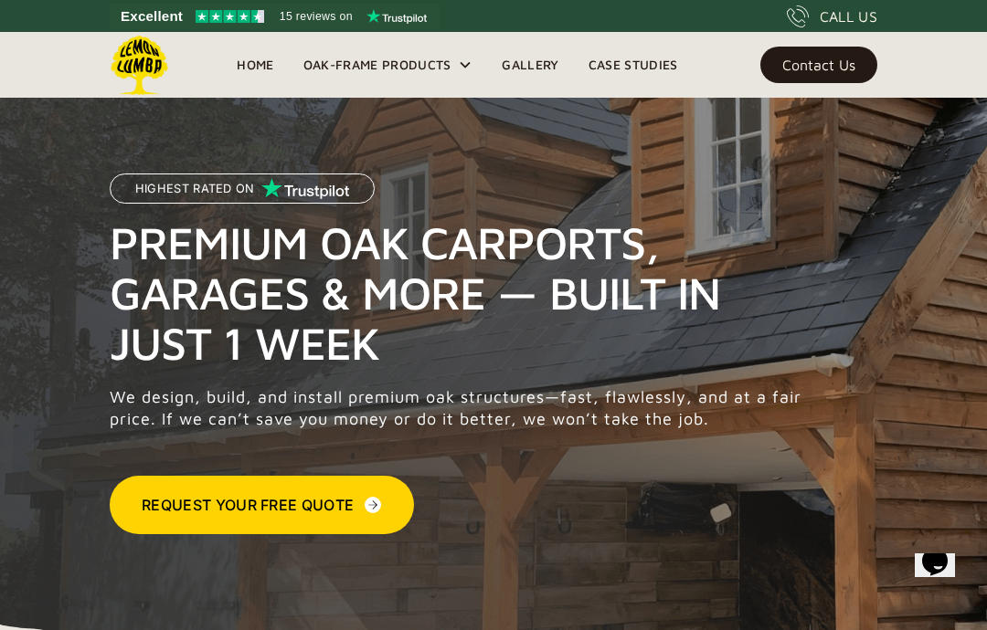
click at [819, 58] on div "Contact Us" at bounding box center [818, 64] width 73 height 13
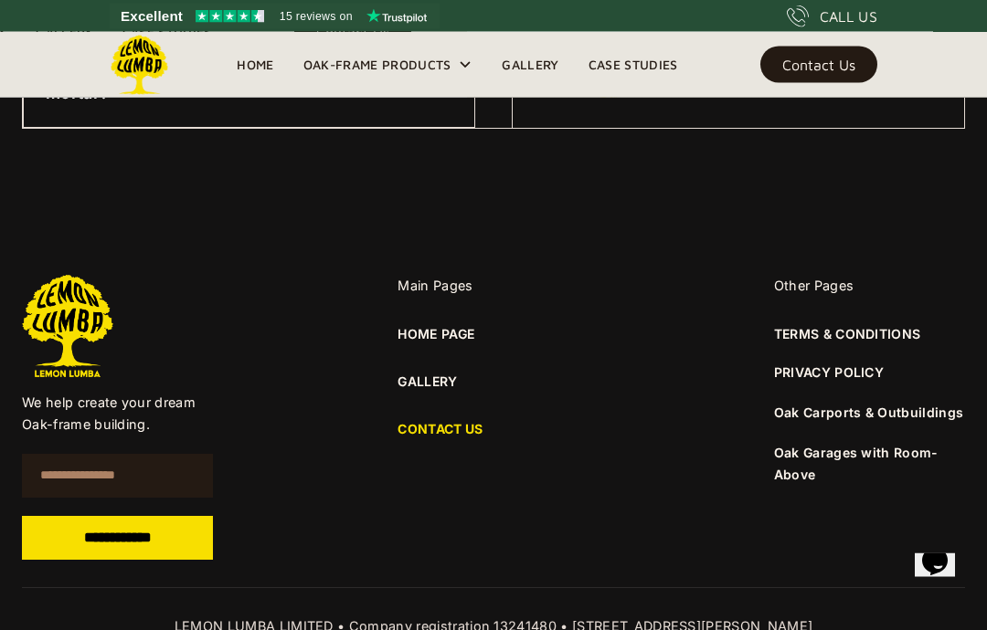
scroll to position [1401, 0]
